Goal: Task Accomplishment & Management: Use online tool/utility

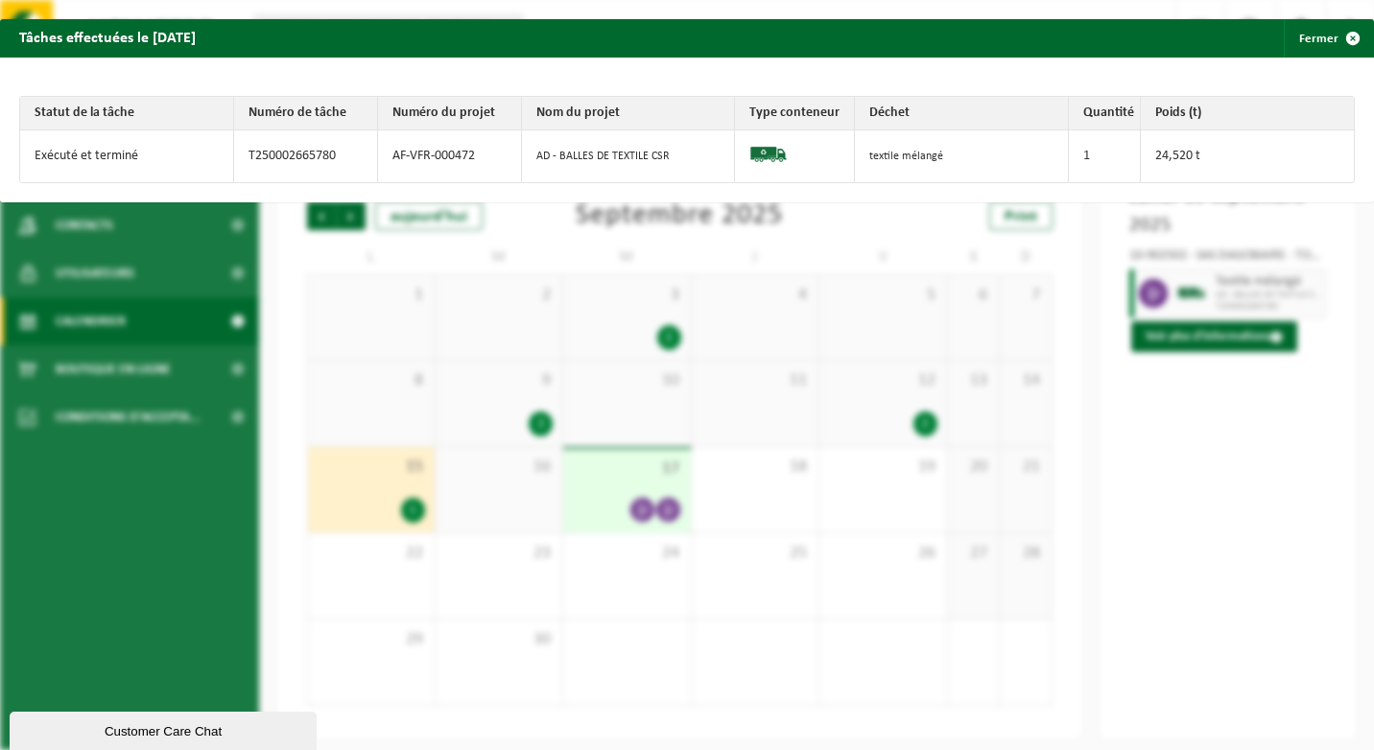
click at [688, 219] on div "Tâches effectuées le [DATE] Fermer Statut de la tâche Numéro de tâche Numéro du…" at bounding box center [687, 375] width 1374 height 750
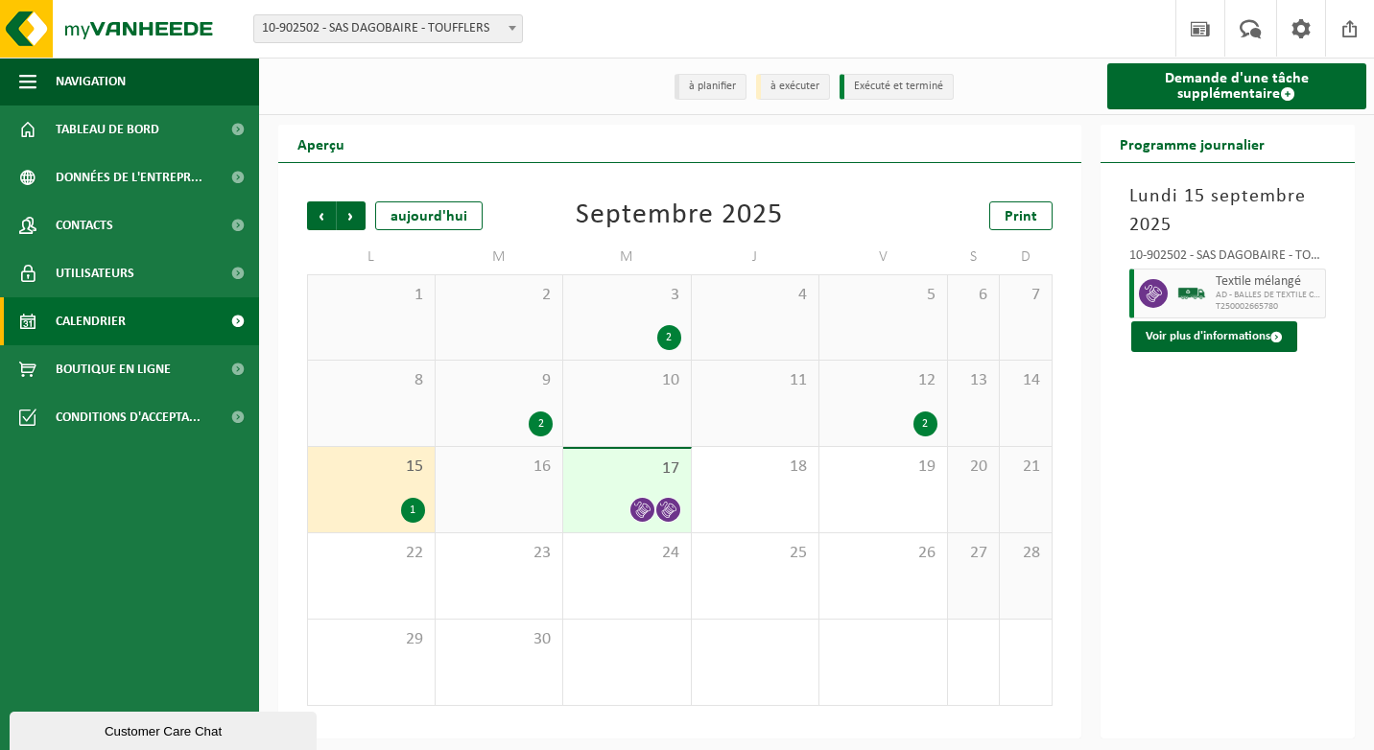
click at [634, 468] on span "17" at bounding box center [627, 469] width 108 height 21
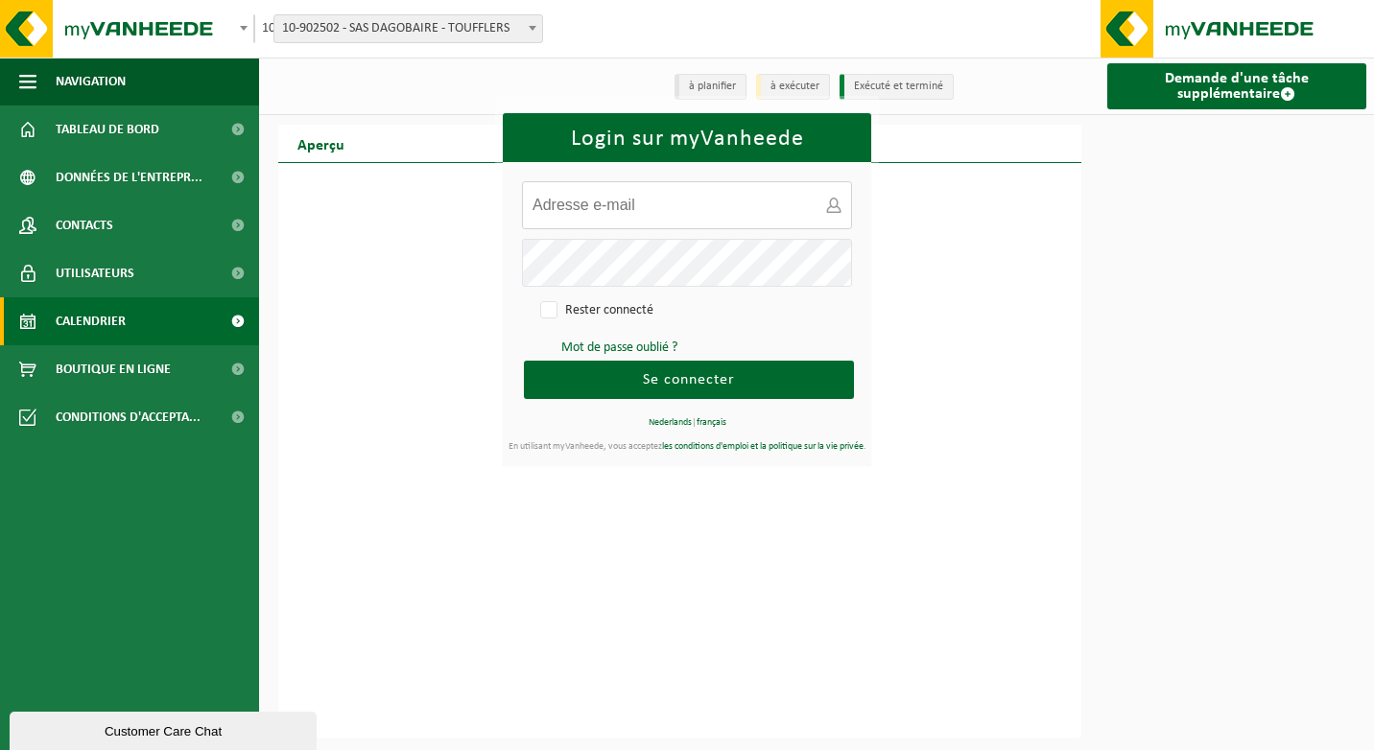
type input "[EMAIL_ADDRESS][DOMAIN_NAME]"
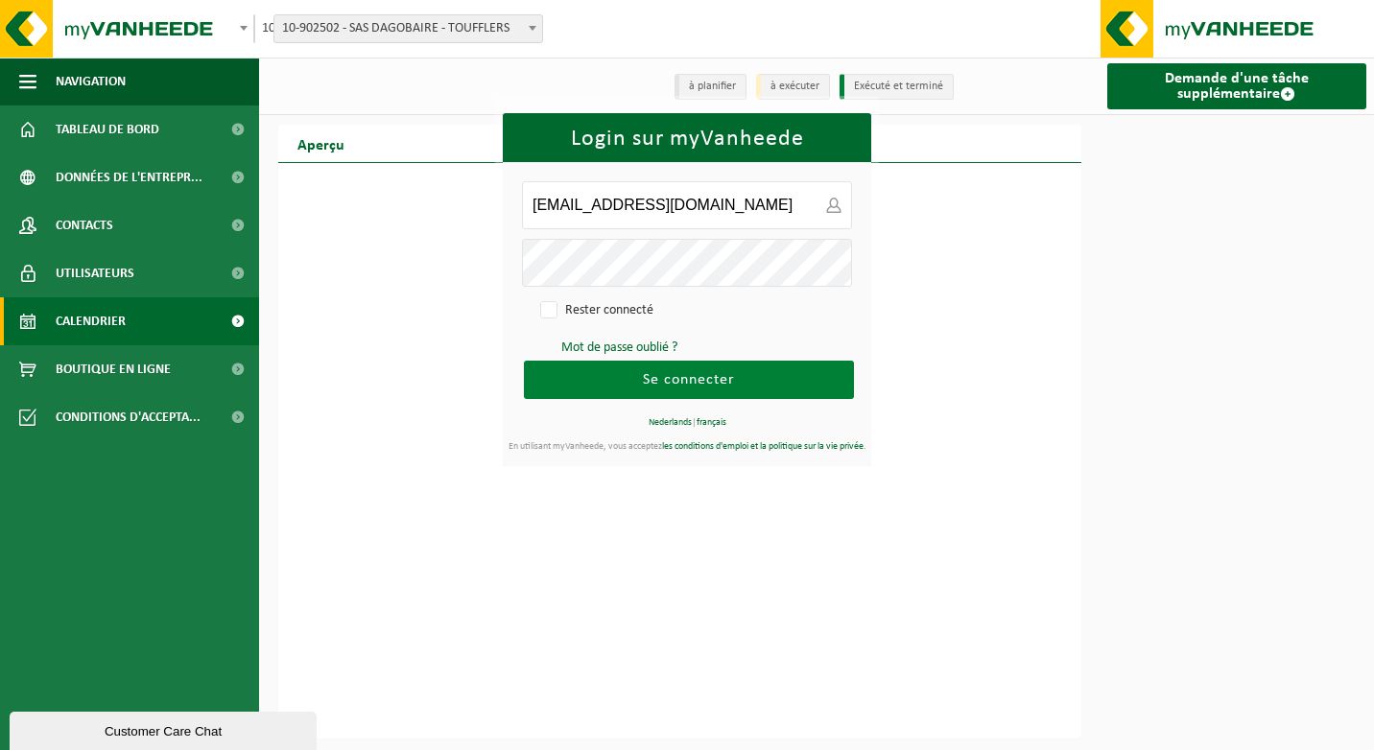
click at [700, 376] on span "Se connecter" at bounding box center [689, 379] width 92 height 15
